Goal: Use online tool/utility: Utilize a website feature to perform a specific function

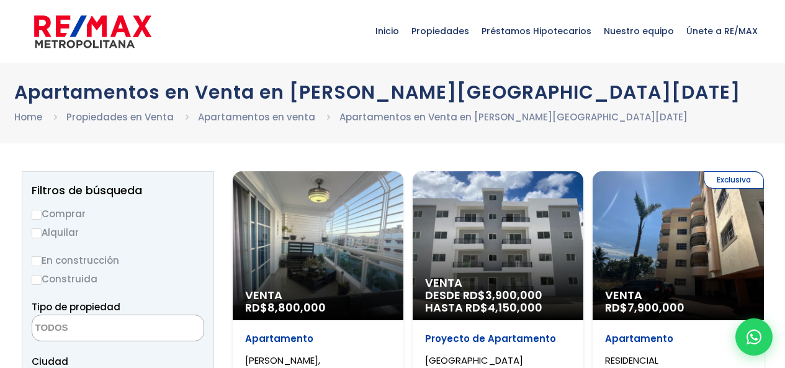
select select
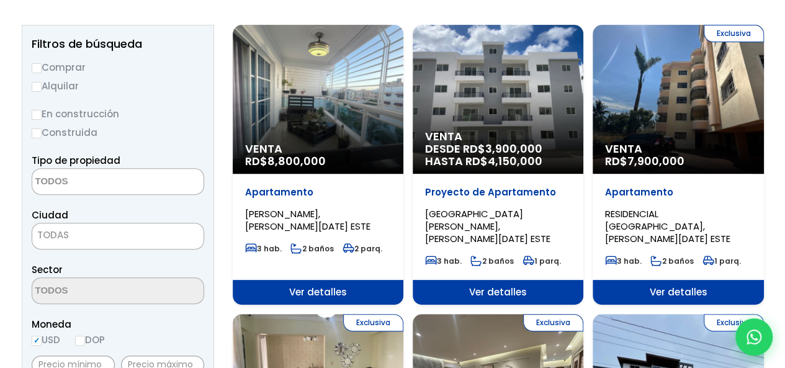
scroll to position [186, 0]
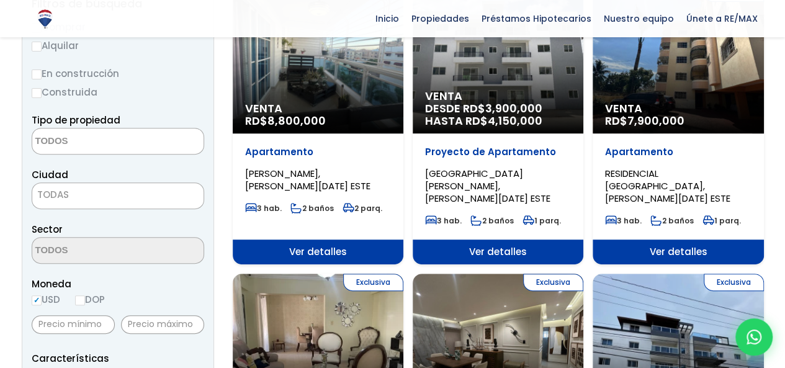
click at [470, 240] on span "Ver detalles" at bounding box center [498, 252] width 171 height 25
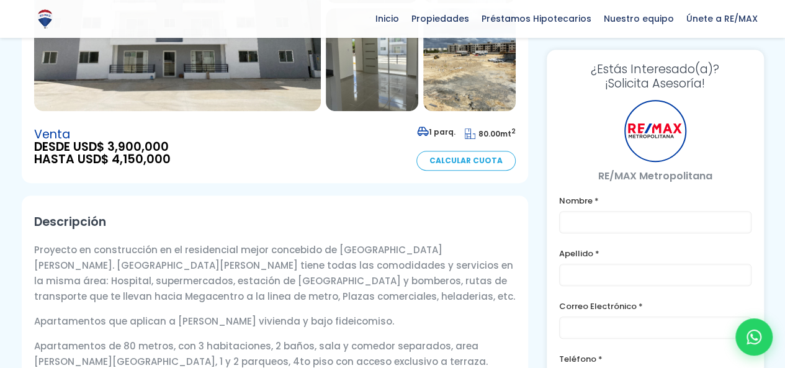
scroll to position [310, 0]
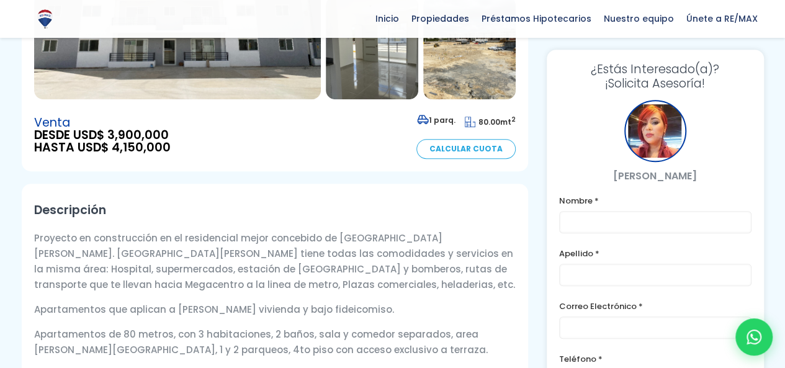
click at [462, 139] on link "Calcular Cuota" at bounding box center [465, 149] width 99 height 20
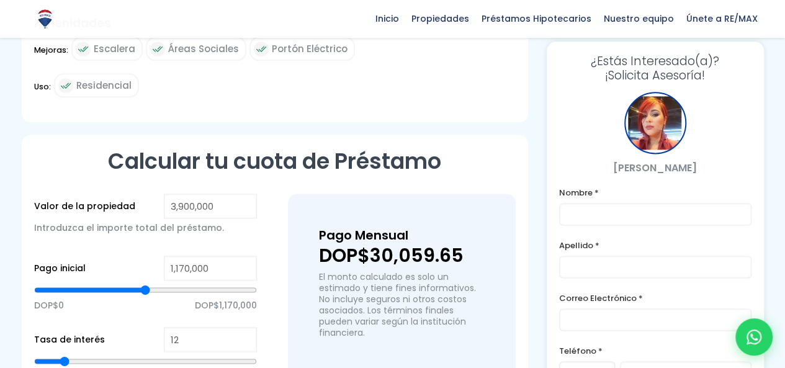
scroll to position [795, 0]
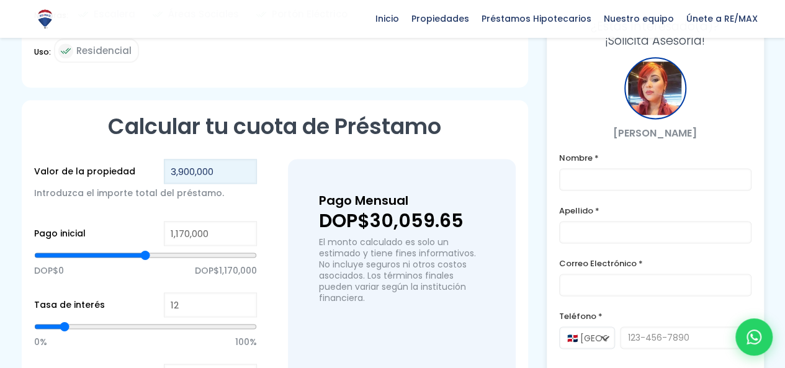
click at [171, 159] on input "3,900,000" at bounding box center [210, 171] width 93 height 25
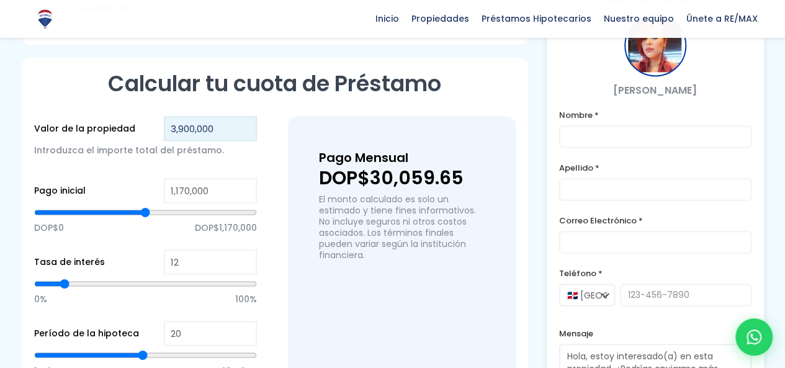
scroll to position [857, 0]
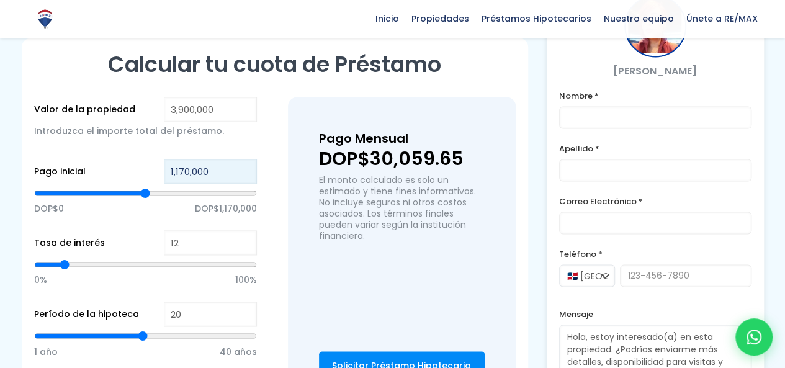
click at [199, 159] on input "1,170,000" at bounding box center [210, 171] width 93 height 25
drag, startPoint x: 213, startPoint y: 147, endPoint x: 159, endPoint y: 151, distance: 54.7
click at [159, 159] on div "Pago inicial 1,170,000 DOP$0 DOP$1,170,000" at bounding box center [145, 194] width 223 height 71
type input "1"
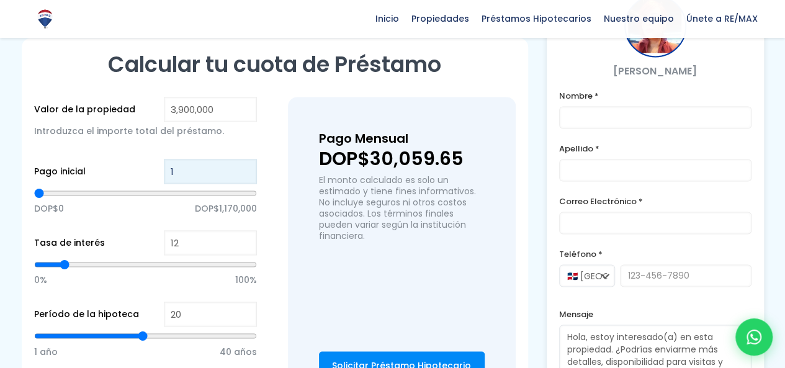
type input "10"
type input "100"
type input "1,000"
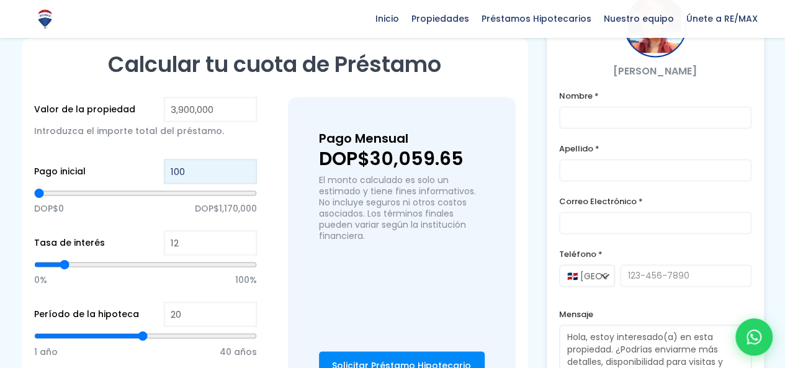
type input "1000"
type input "10,000"
type input "10000"
type input "100,000"
type input "100000"
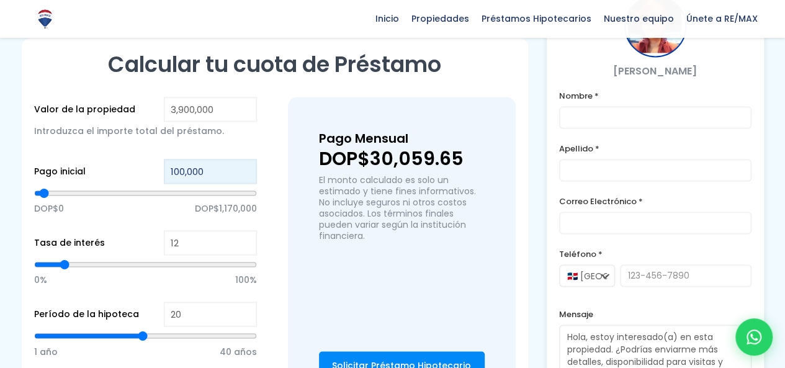
type input "1,000,000"
type input "1000000"
type input "100,000"
type input "100000"
type input "100,000"
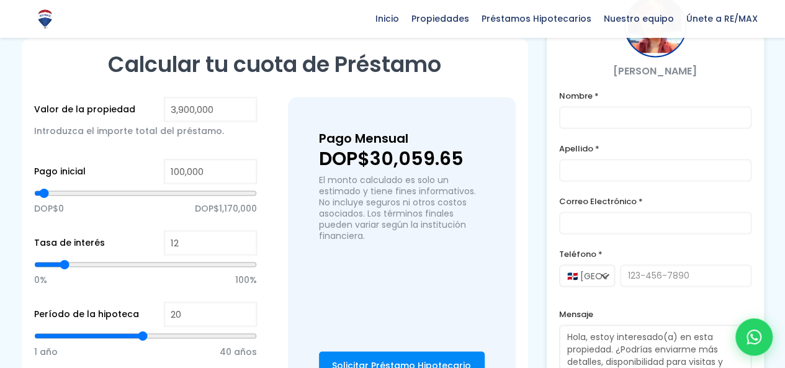
click at [181, 230] on input "12" at bounding box center [210, 242] width 93 height 25
drag, startPoint x: 185, startPoint y: 217, endPoint x: 150, endPoint y: 221, distance: 35.0
click at [150, 230] on div "Tasa de interés 12 0% 100%" at bounding box center [145, 265] width 223 height 71
type input "7"
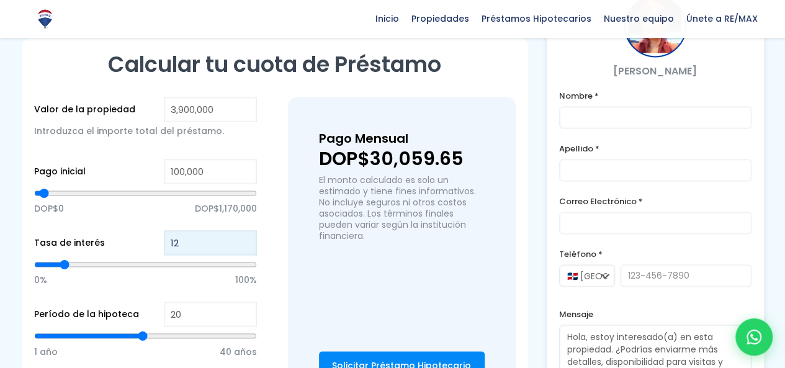
type input "7"
type input "76"
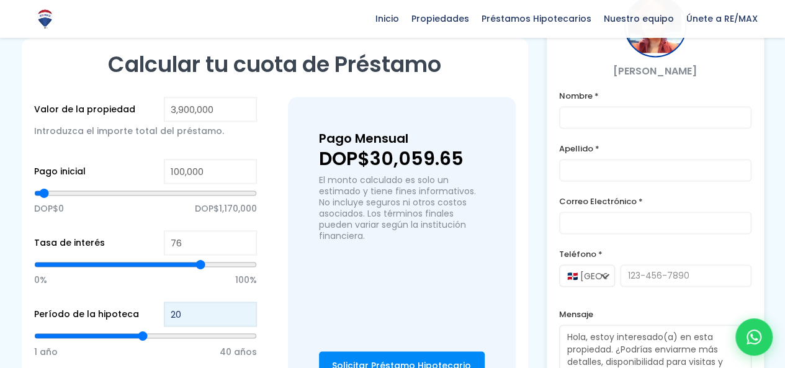
click at [177, 302] on input "20" at bounding box center [210, 314] width 93 height 25
click at [179, 302] on input "20" at bounding box center [210, 314] width 93 height 25
type input "7"
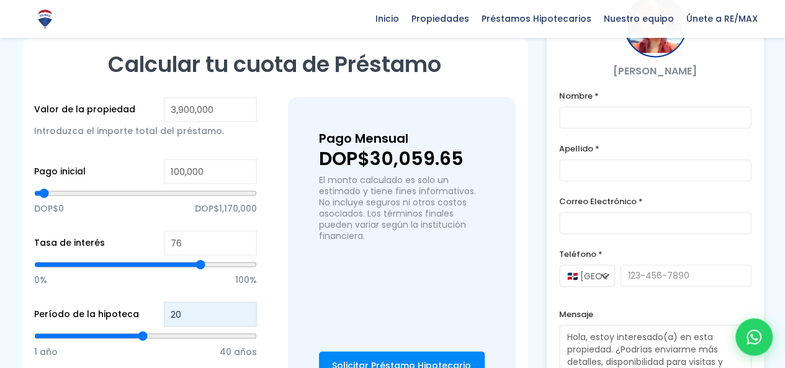
type input "7"
type input "76"
type input "40"
type input "76"
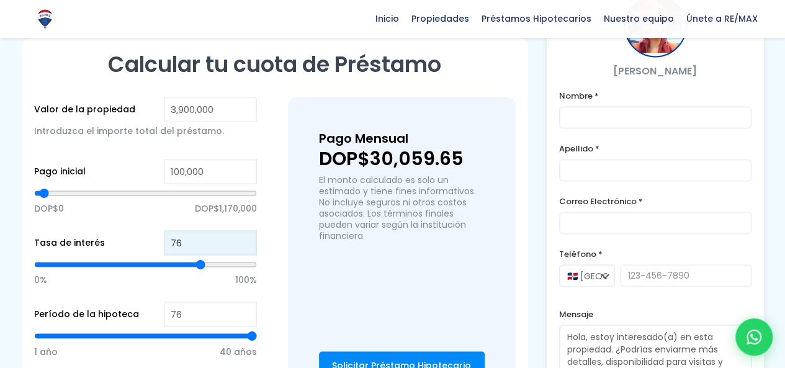
click at [204, 230] on input "76" at bounding box center [210, 242] width 93 height 25
type input "7"
type input "50"
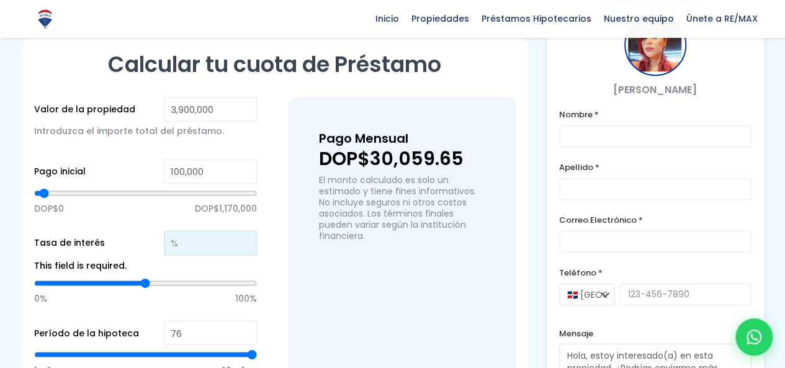
type input "2"
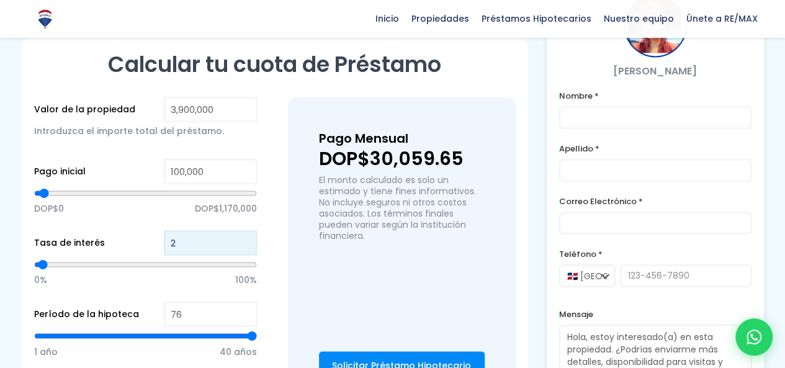
type input "20"
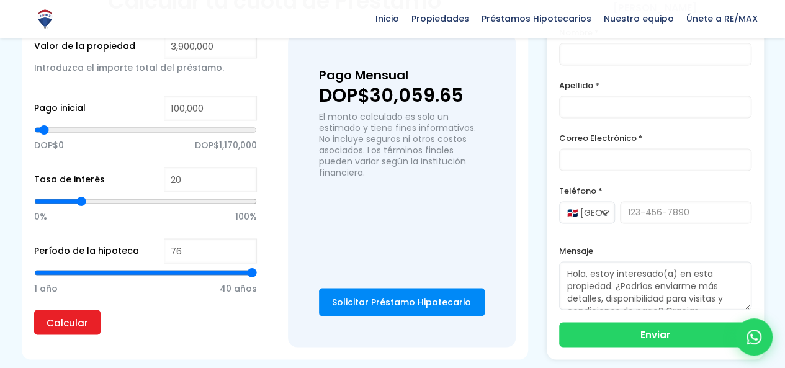
scroll to position [981, 0]
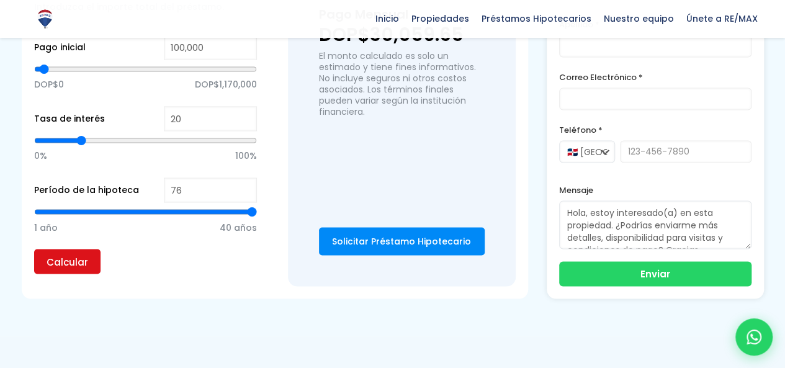
click at [65, 249] on input "Calcular" at bounding box center [67, 261] width 66 height 25
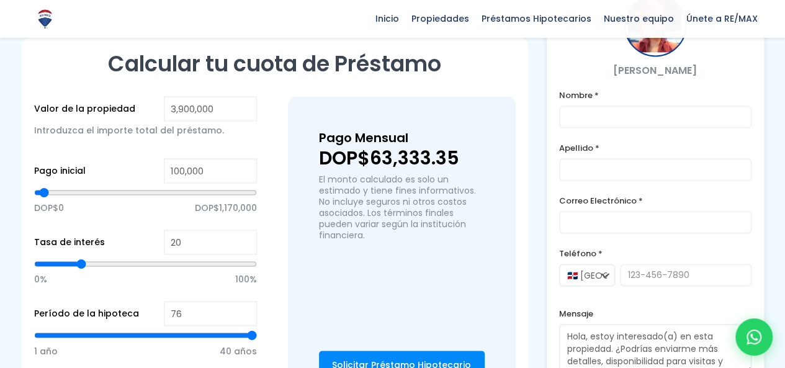
scroll to position [857, 0]
